Goal: Check status: Check status

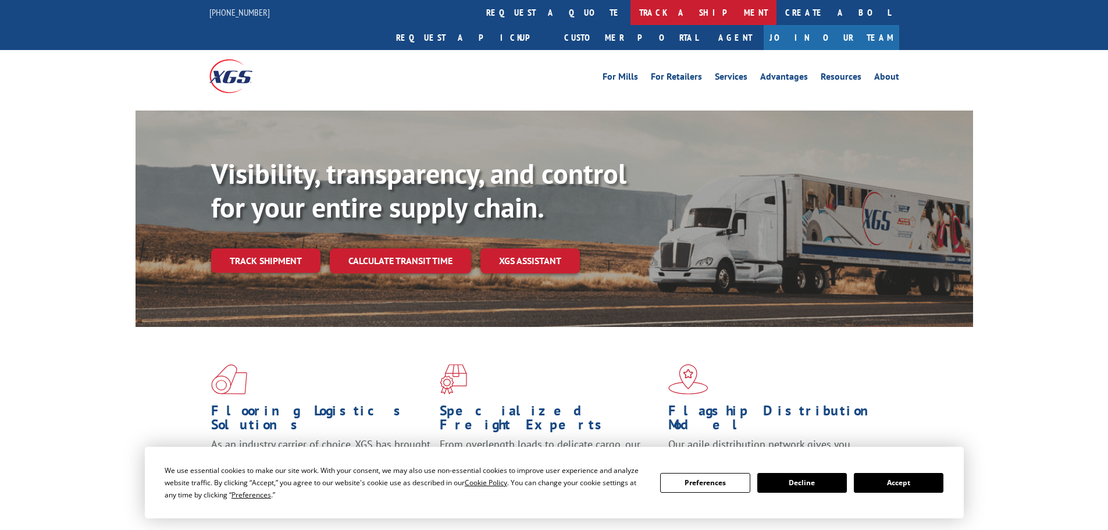
click at [630, 13] on link "track a shipment" at bounding box center [703, 12] width 146 height 25
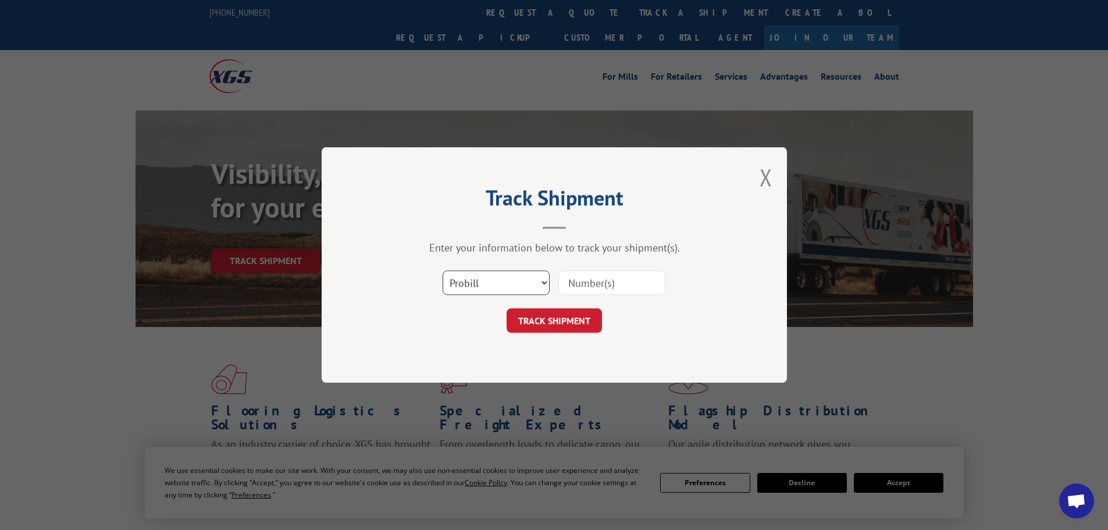
click at [534, 285] on select "Select category... Probill BOL PO" at bounding box center [496, 282] width 107 height 24
select select "bol"
click at [443, 270] on select "Select category... Probill BOL PO" at bounding box center [496, 282] width 107 height 24
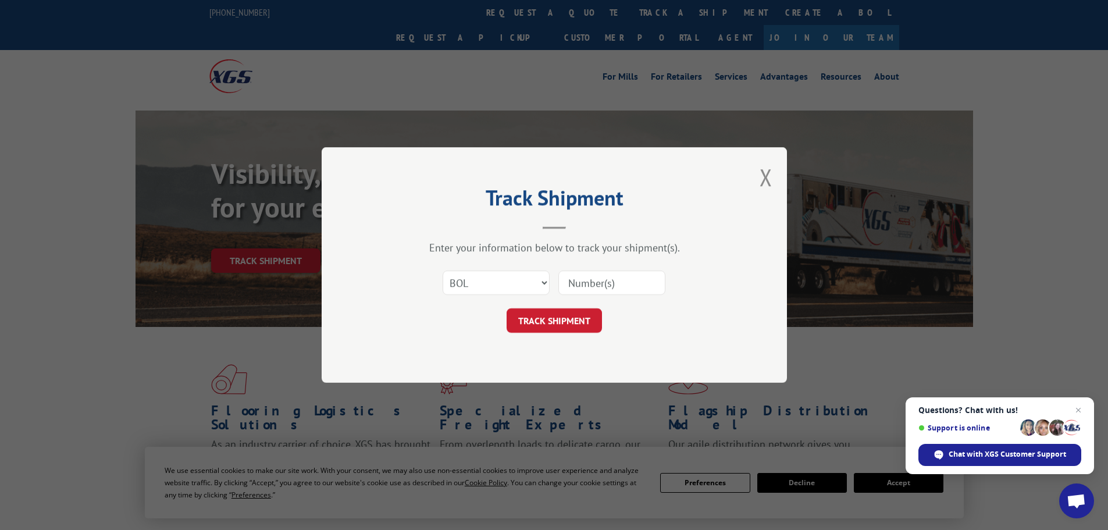
click at [598, 293] on input at bounding box center [611, 282] width 107 height 24
paste input "5530978"
type input "5530978"
click button "TRACK SHIPMENT" at bounding box center [554, 320] width 95 height 24
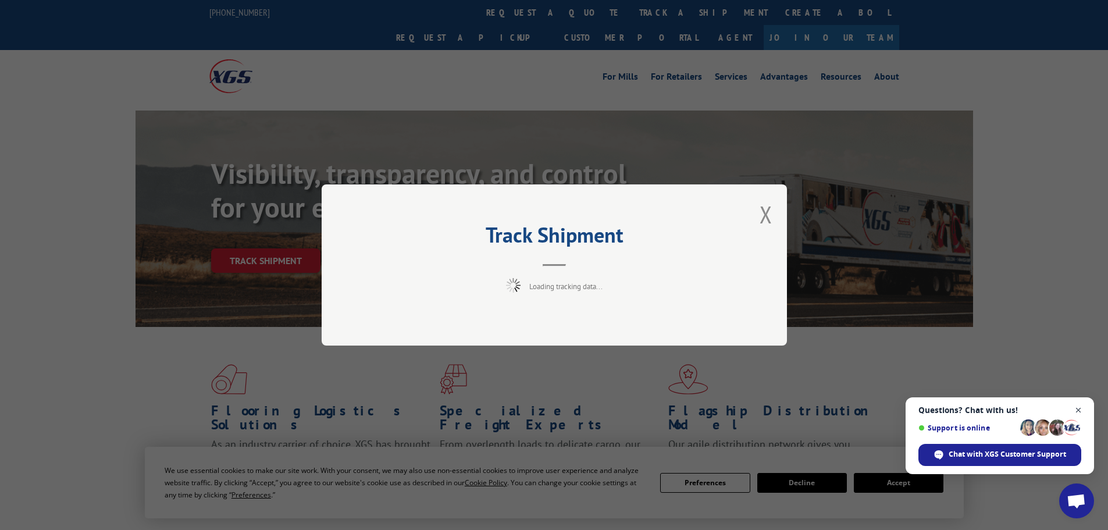
click at [1079, 410] on span "Close chat" at bounding box center [1078, 410] width 15 height 15
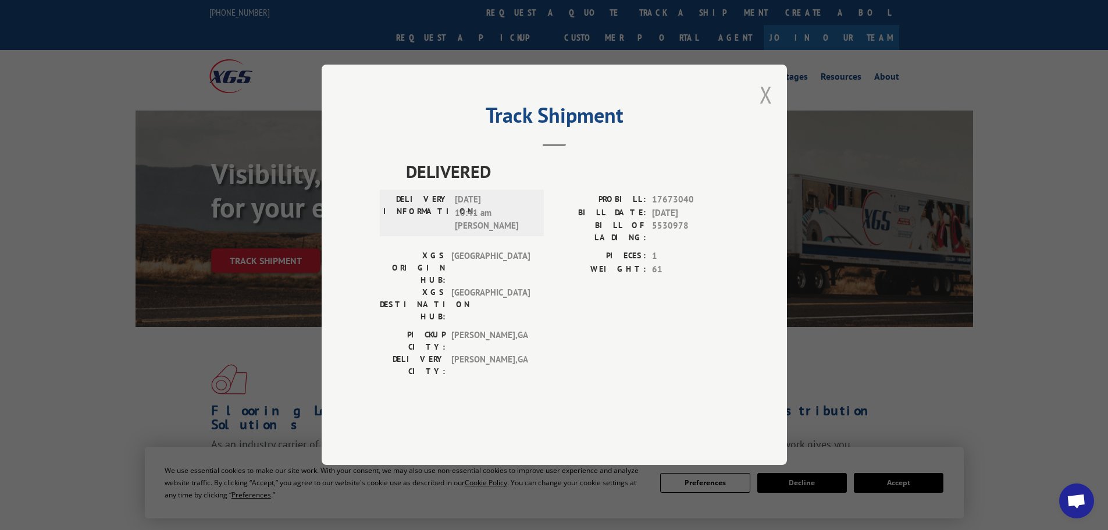
click at [765, 110] on button "Close modal" at bounding box center [765, 94] width 13 height 31
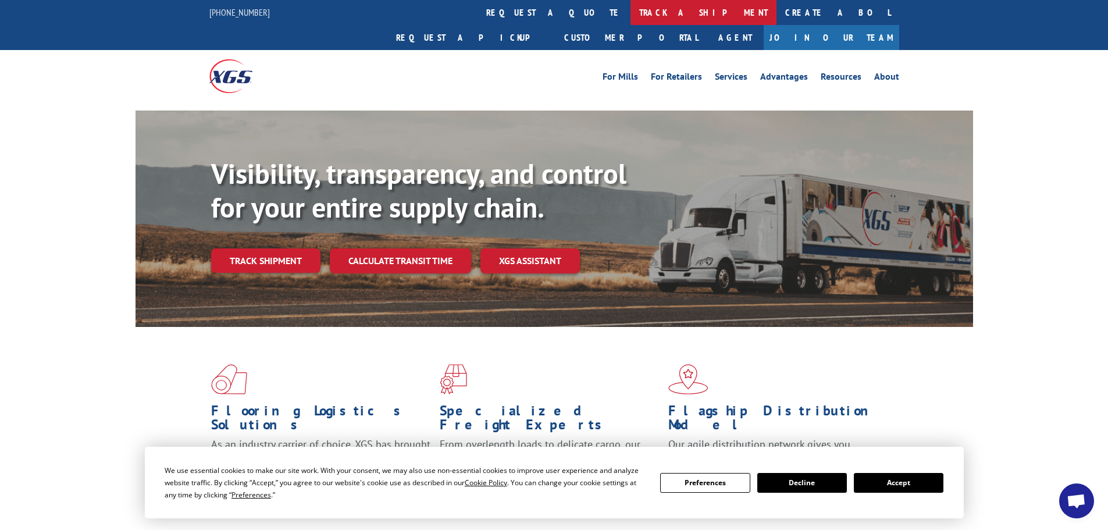
click at [630, 9] on link "track a shipment" at bounding box center [703, 12] width 146 height 25
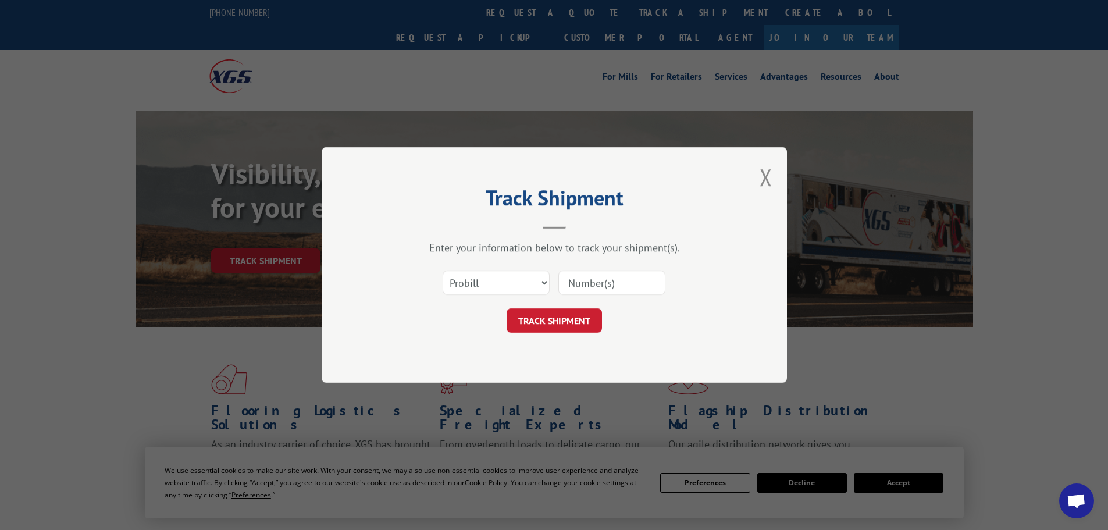
click at [593, 277] on input at bounding box center [611, 282] width 107 height 24
click at [500, 289] on select "Select category... Probill BOL PO" at bounding box center [496, 282] width 107 height 24
click at [443, 270] on select "Select category... Probill BOL PO" at bounding box center [496, 282] width 107 height 24
click at [476, 278] on select "Select category... Probill BOL PO" at bounding box center [496, 282] width 107 height 24
select select "bol"
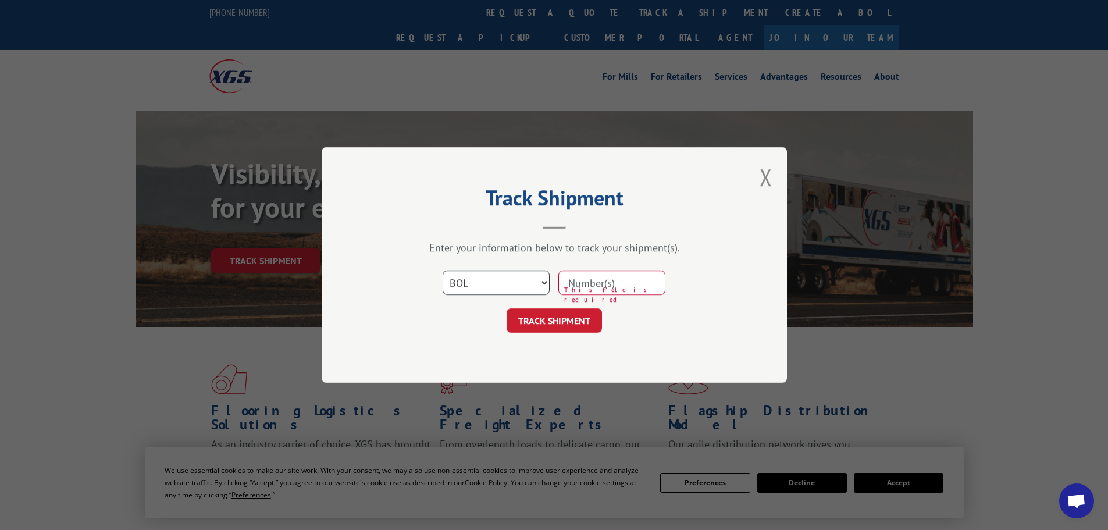
click at [443, 270] on select "Select category... Probill BOL PO" at bounding box center [496, 282] width 107 height 24
click at [587, 284] on input at bounding box center [611, 282] width 107 height 24
paste input "5530978"
type input "5530978"
click at [507, 308] on button "TRACK SHIPMENT" at bounding box center [554, 320] width 95 height 24
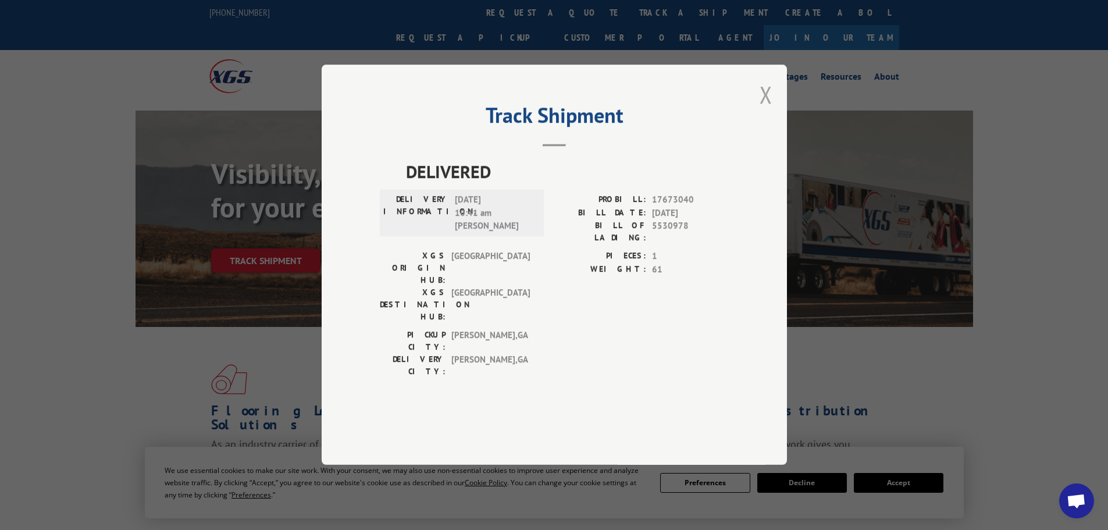
click at [767, 110] on button "Close modal" at bounding box center [765, 94] width 13 height 31
